Goal: Information Seeking & Learning: Learn about a topic

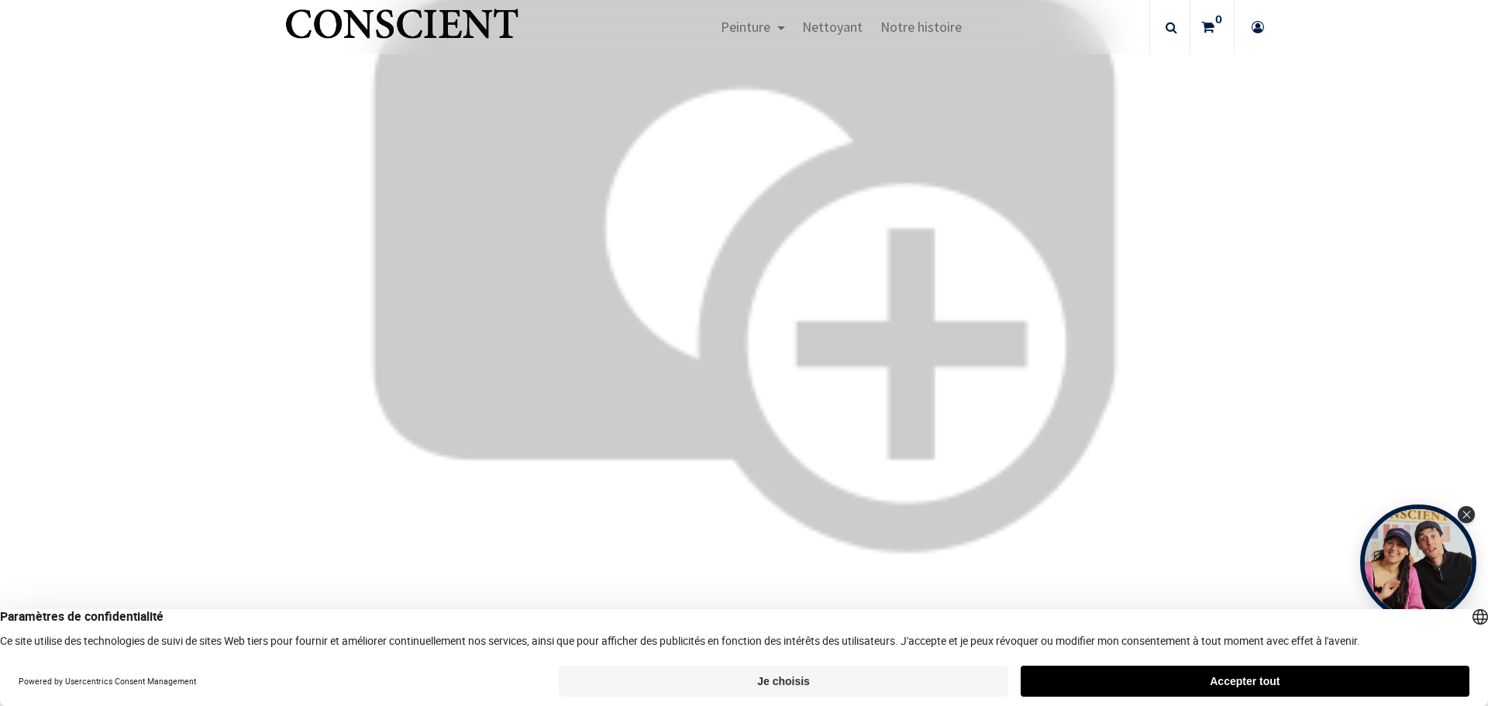
scroll to position [4476, 0]
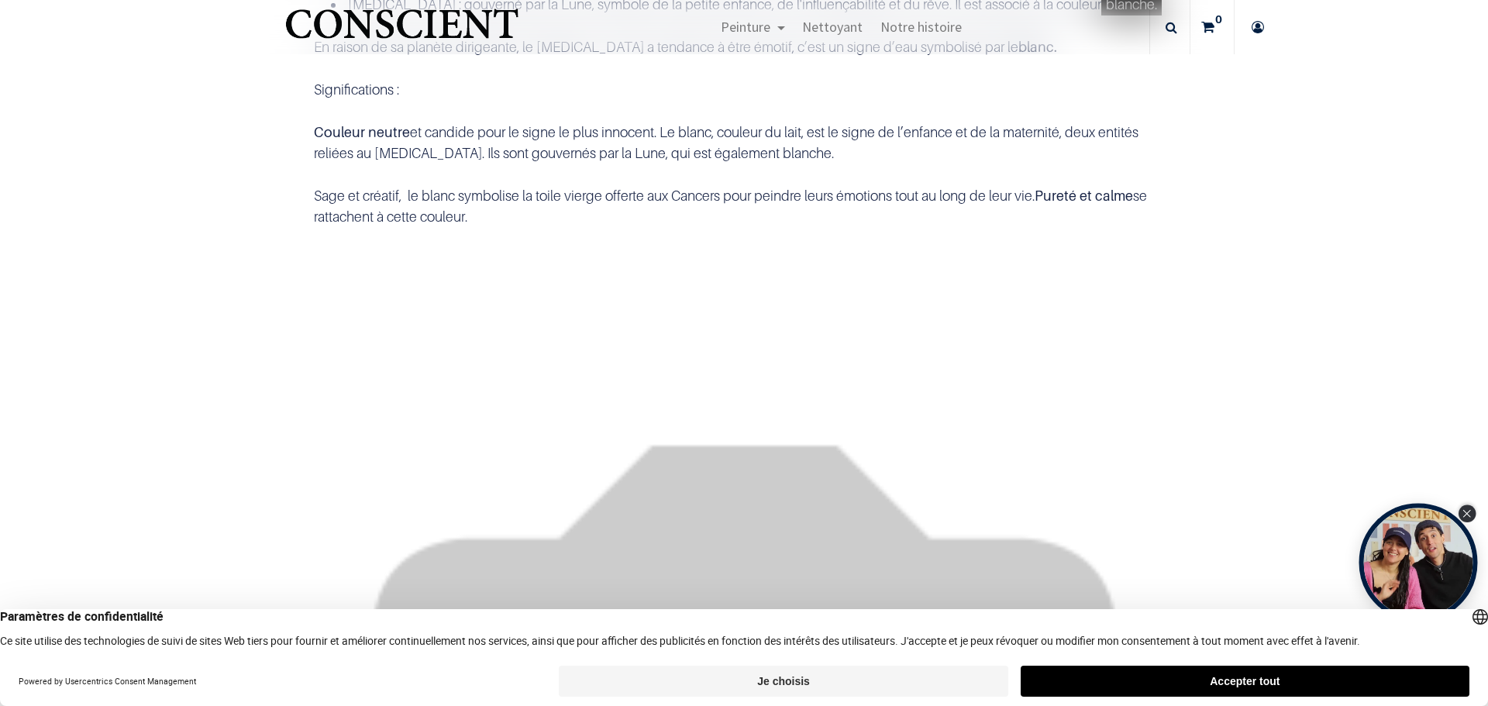
click at [1467, 514] on icon "Close Tolstoy widget" at bounding box center [1467, 514] width 8 height 8
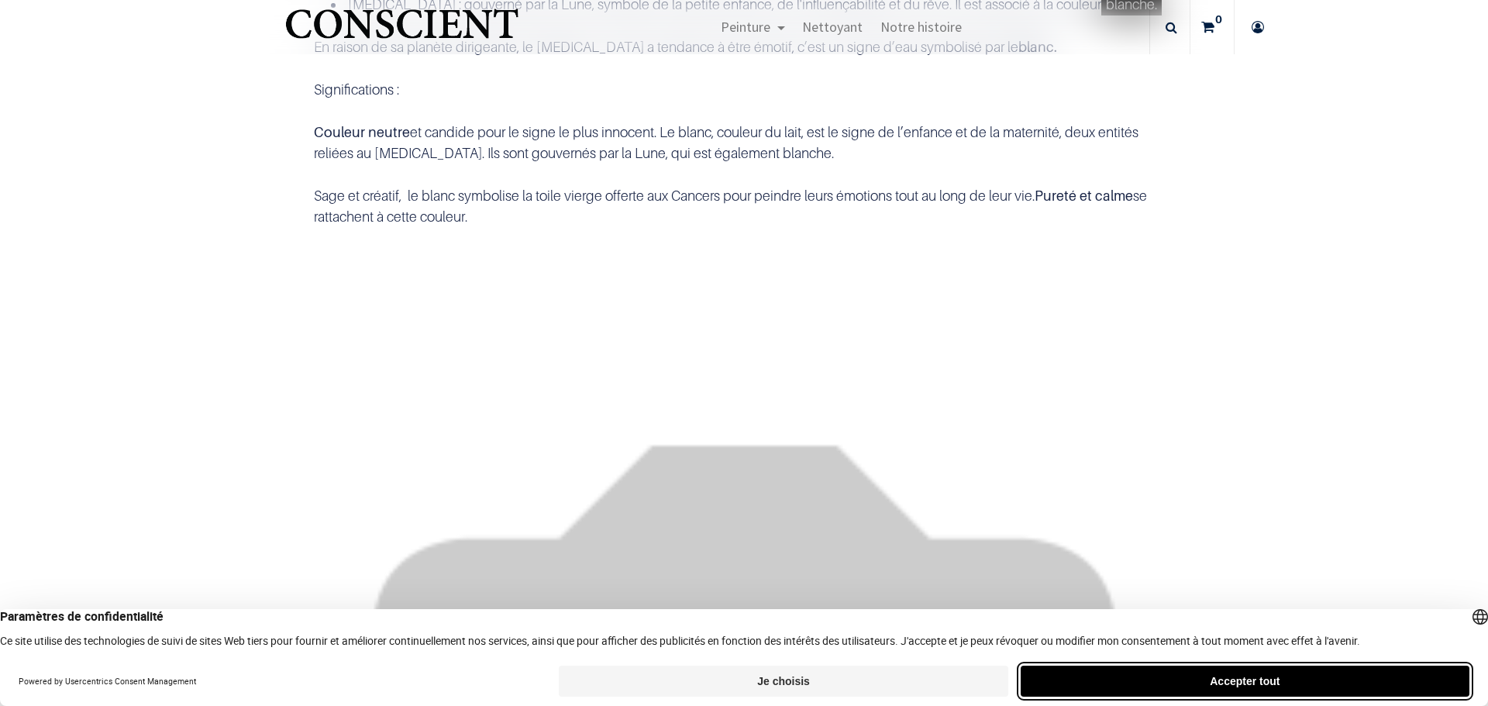
click at [1357, 680] on button "Accepter tout" at bounding box center [1244, 681] width 449 height 31
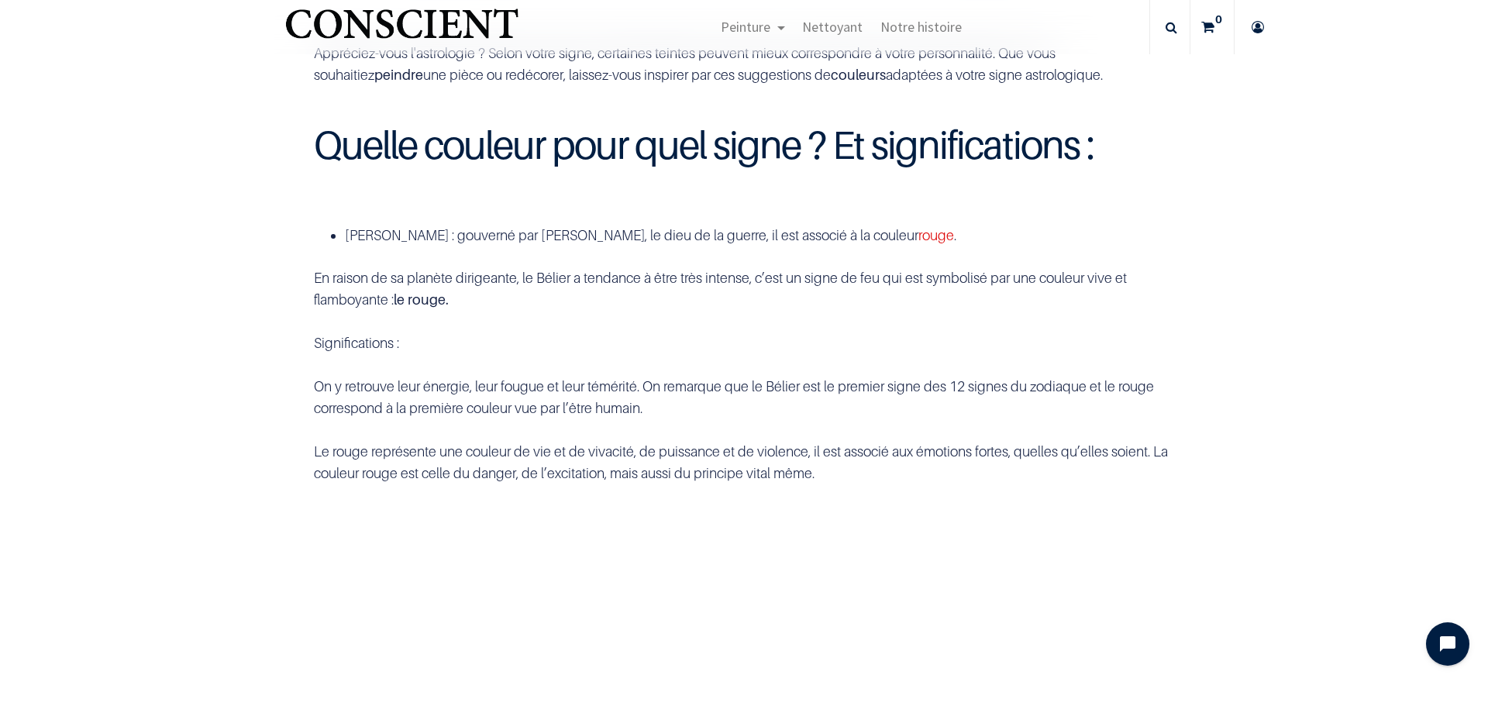
scroll to position [0, 0]
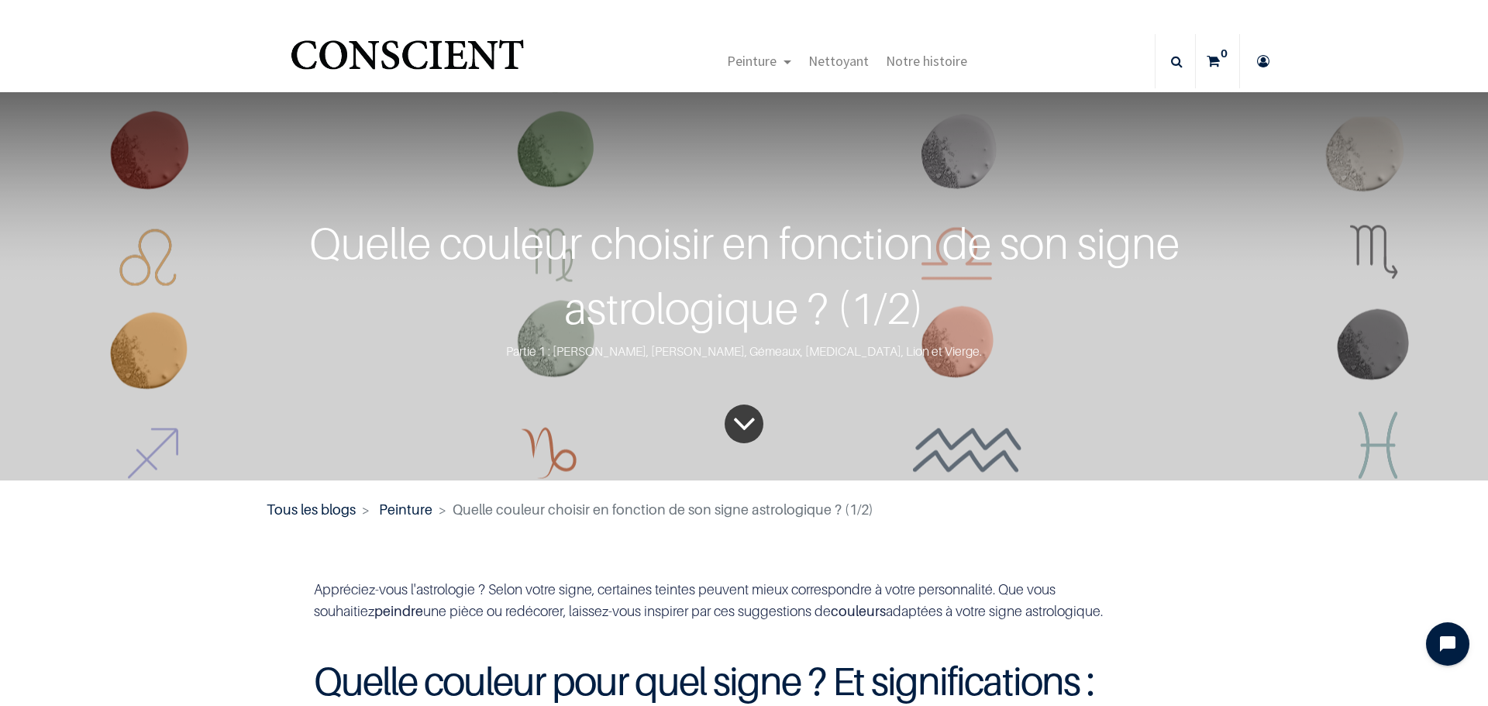
click at [734, 415] on icon "To blog content" at bounding box center [744, 424] width 24 height 64
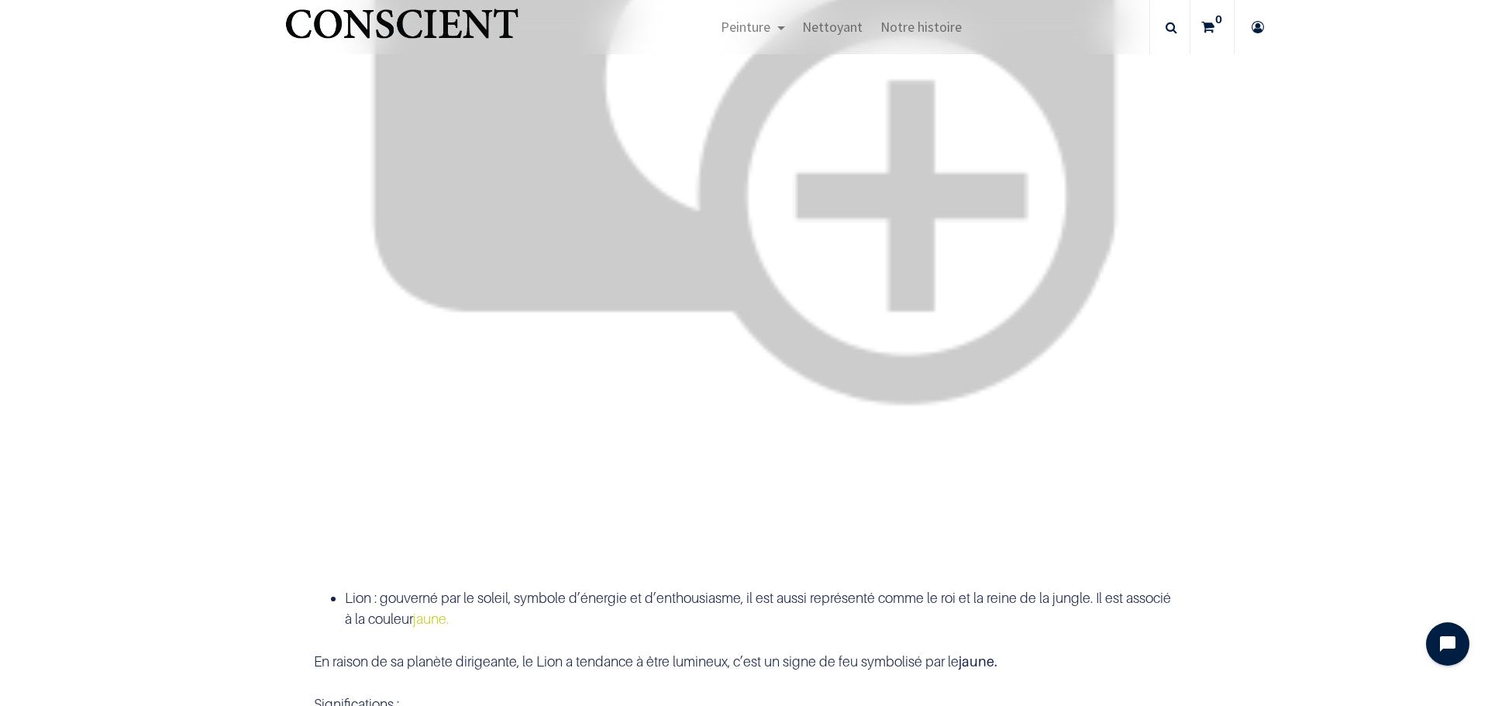
scroll to position [4758, 0]
